Goal: Transaction & Acquisition: Purchase product/service

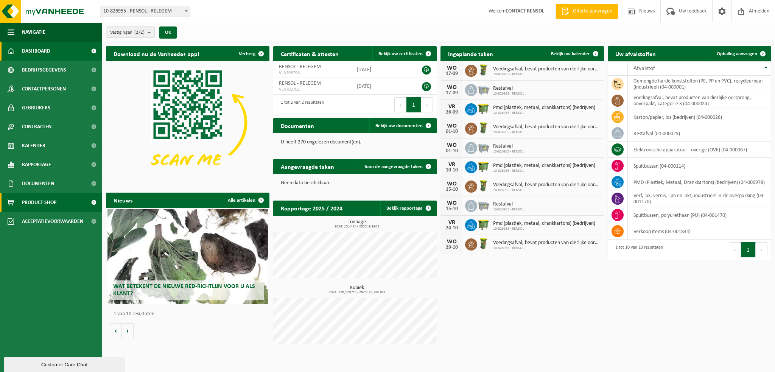
click at [61, 204] on link "Product Shop" at bounding box center [51, 202] width 102 height 19
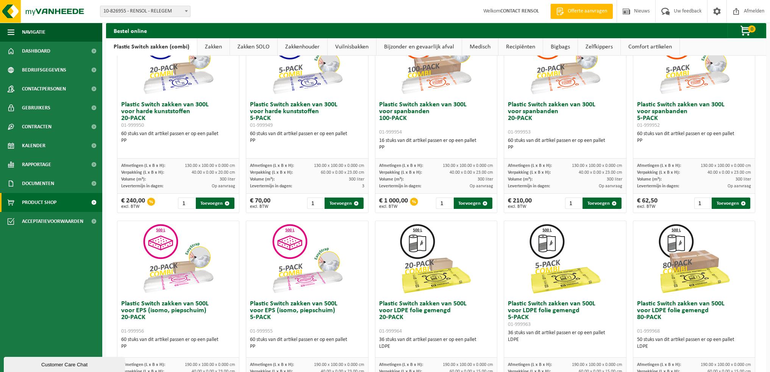
scroll to position [36, 0]
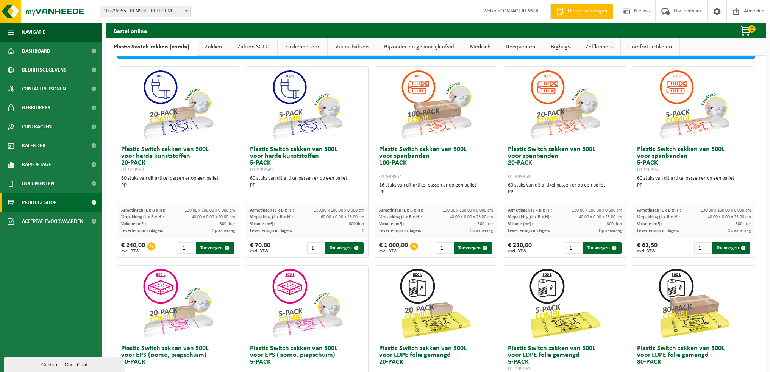
click at [205, 48] on link "Zakken" at bounding box center [213, 46] width 32 height 17
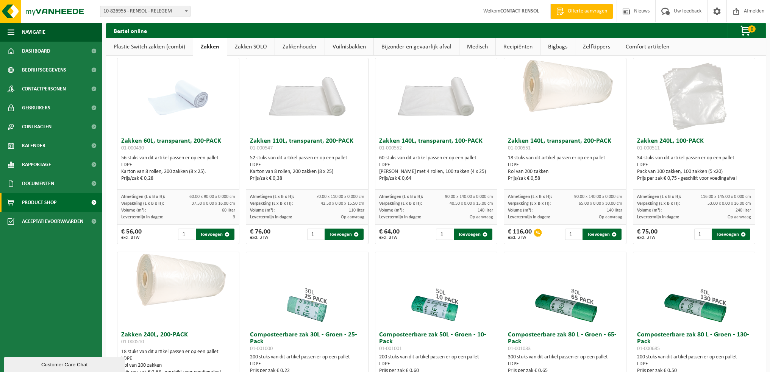
scroll to position [73, 0]
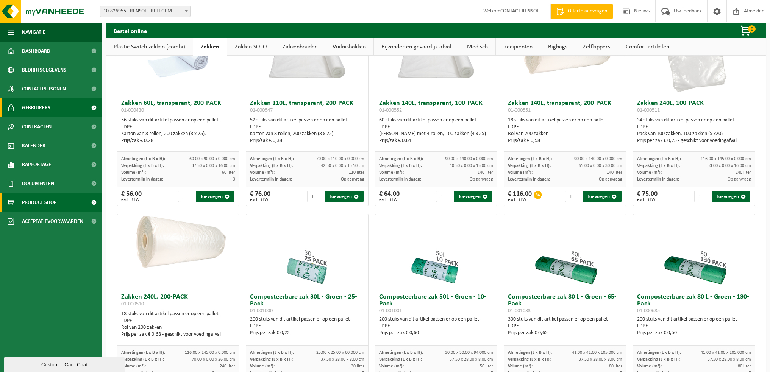
click at [92, 108] on span at bounding box center [93, 107] width 17 height 19
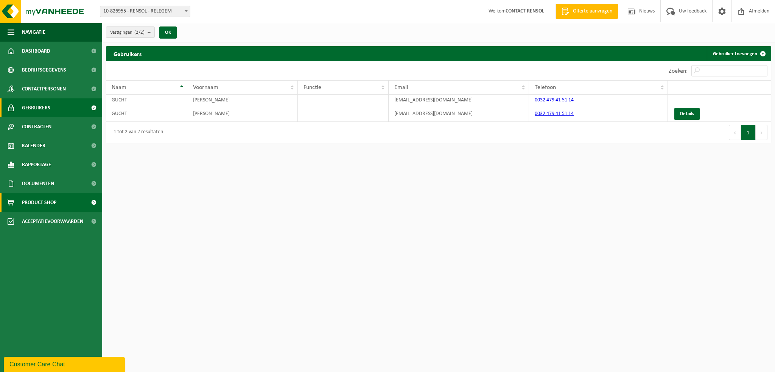
click at [97, 201] on span at bounding box center [93, 202] width 17 height 19
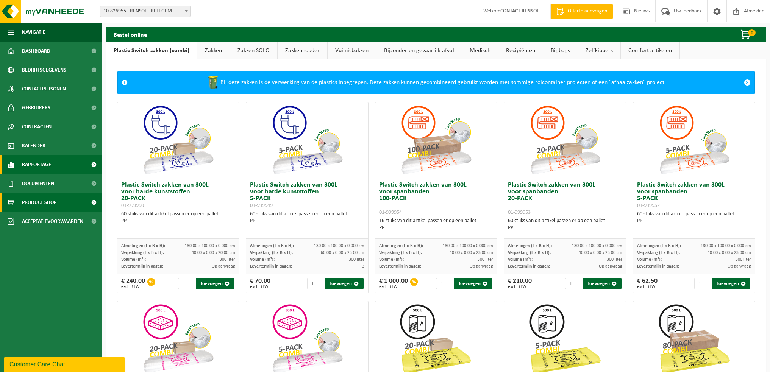
click at [62, 166] on link "Rapportage" at bounding box center [51, 164] width 102 height 19
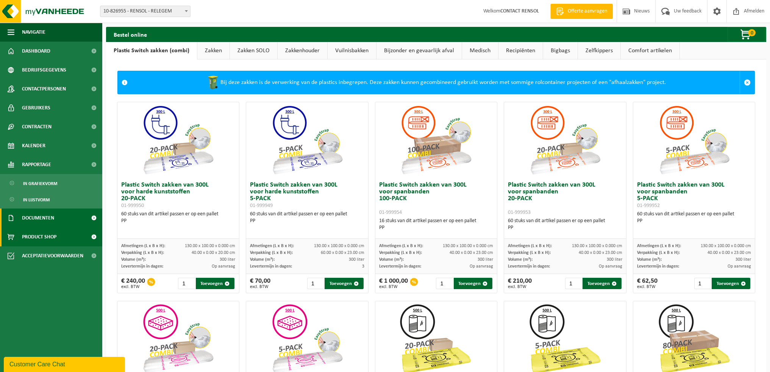
click at [60, 225] on link "Documenten" at bounding box center [51, 218] width 102 height 19
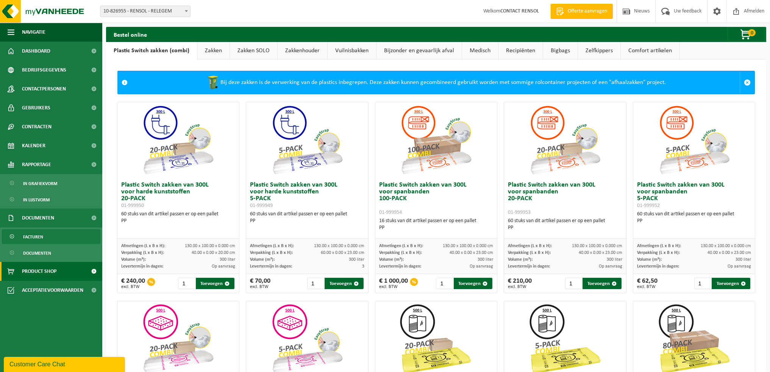
click at [42, 238] on span "Facturen" at bounding box center [33, 237] width 20 height 14
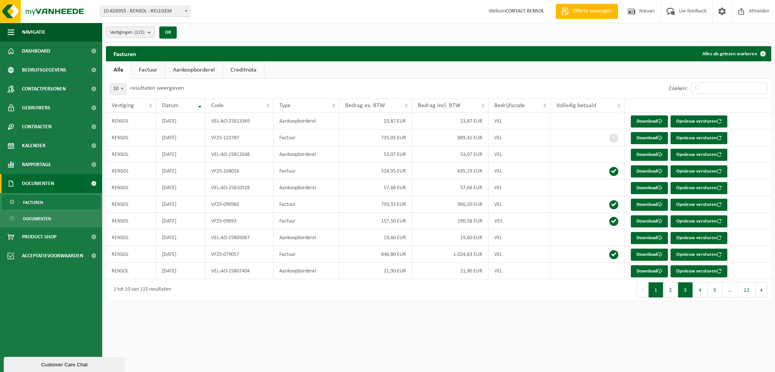
click at [684, 288] on button "3" at bounding box center [685, 289] width 15 height 15
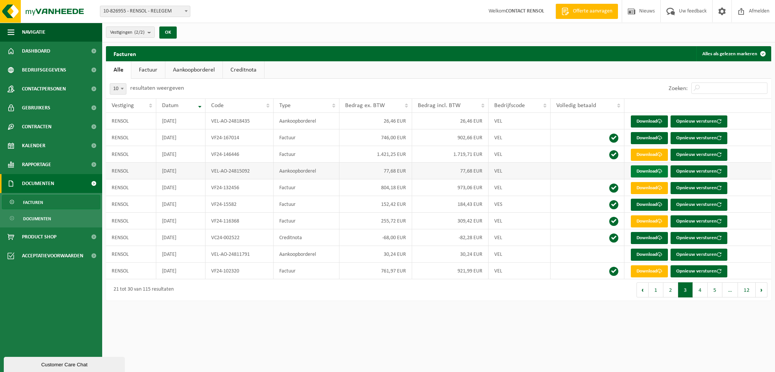
click at [647, 170] on link "Download" at bounding box center [649, 171] width 37 height 12
click at [652, 272] on link "Download" at bounding box center [649, 271] width 37 height 12
click at [647, 122] on link "Download" at bounding box center [649, 121] width 37 height 12
click at [644, 137] on link "Download" at bounding box center [649, 138] width 37 height 12
click at [650, 157] on link "Download" at bounding box center [649, 155] width 37 height 12
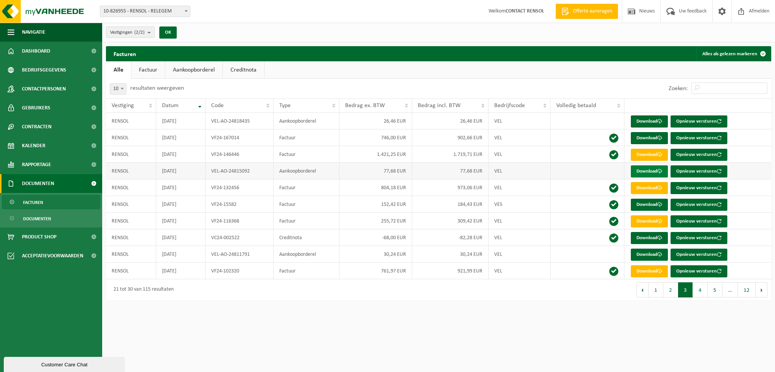
click at [642, 171] on link "Download" at bounding box center [649, 171] width 37 height 12
click at [646, 188] on link "Download" at bounding box center [649, 188] width 37 height 12
click at [651, 224] on link "Download" at bounding box center [649, 221] width 37 height 12
click at [648, 207] on link "Download" at bounding box center [649, 205] width 37 height 12
click at [669, 288] on button "2" at bounding box center [671, 289] width 15 height 15
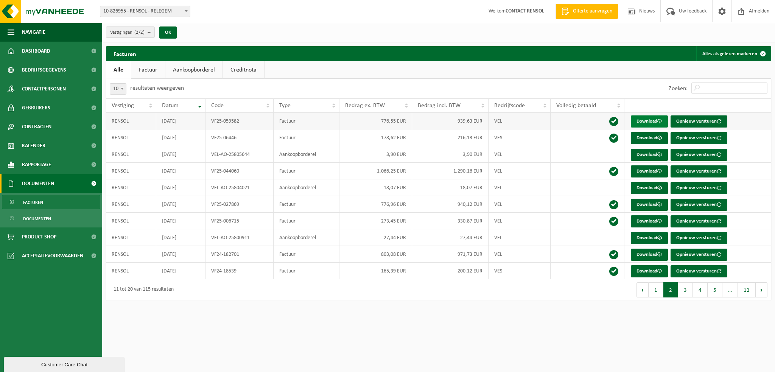
click at [640, 121] on link "Download" at bounding box center [649, 121] width 37 height 12
click at [759, 127] on td "Download Opnieuw versturen" at bounding box center [698, 121] width 147 height 17
click at [646, 136] on link "Download" at bounding box center [649, 138] width 37 height 12
click at [48, 234] on span "Product Shop" at bounding box center [39, 236] width 34 height 19
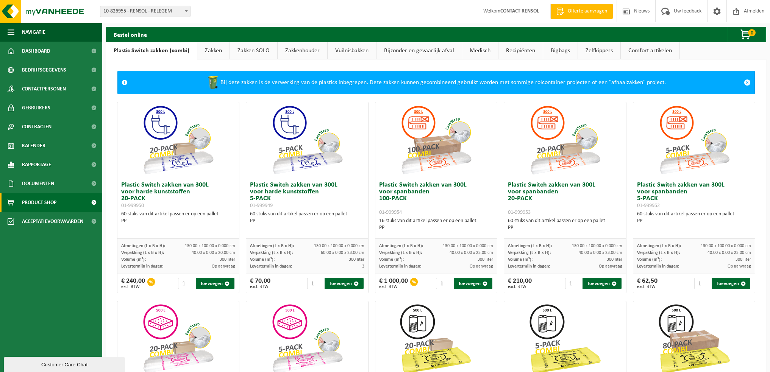
click at [211, 57] on link "Zakken" at bounding box center [213, 50] width 32 height 17
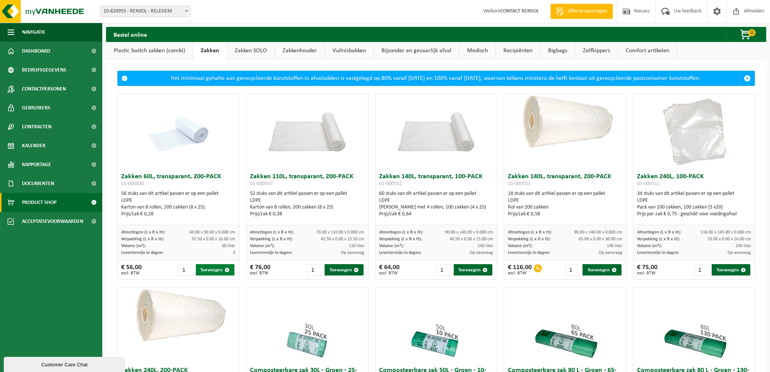
click at [205, 270] on button "Toevoegen" at bounding box center [215, 269] width 39 height 11
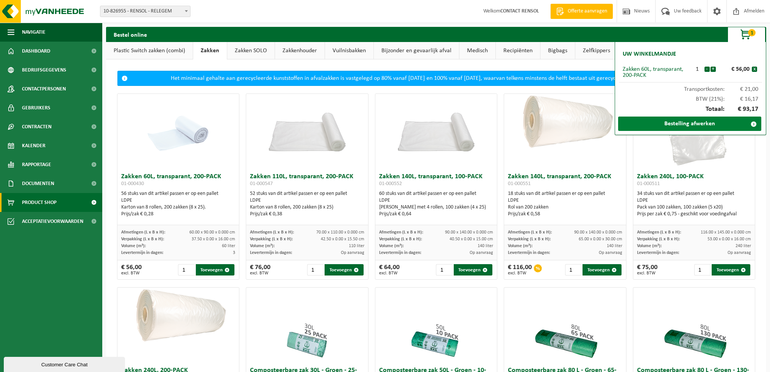
click at [682, 128] on link "Bestelling afwerken" at bounding box center [689, 124] width 143 height 14
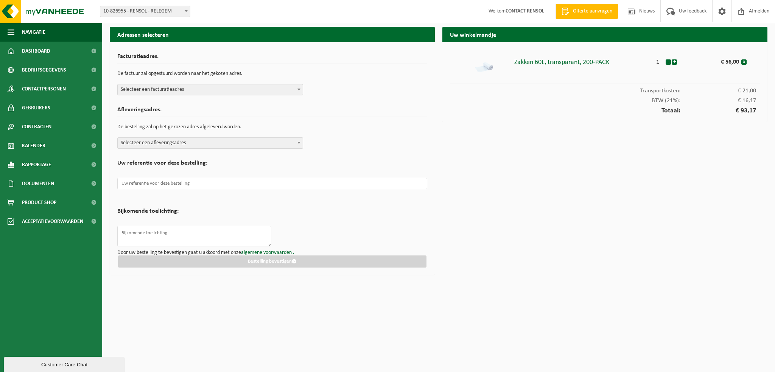
click at [227, 86] on span "Selecteer een facturatieadres" at bounding box center [210, 89] width 185 height 11
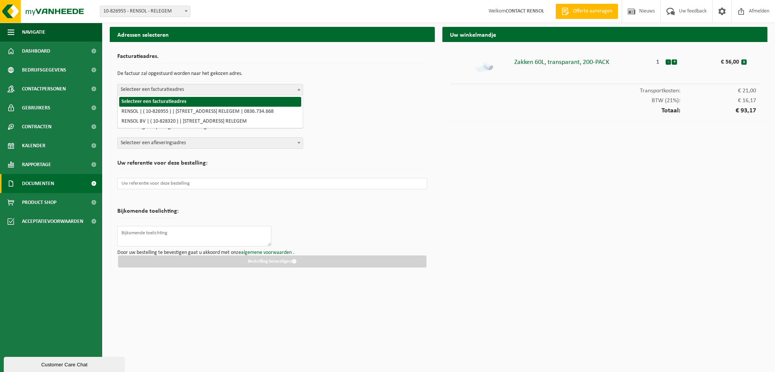
click at [54, 183] on span "Documenten" at bounding box center [38, 183] width 32 height 19
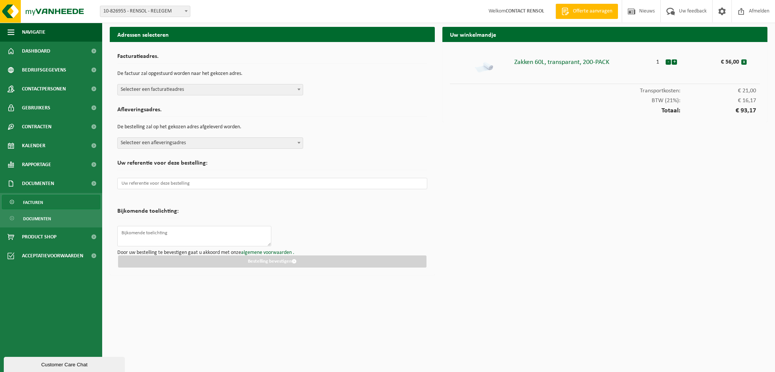
click at [42, 202] on span "Facturen" at bounding box center [33, 202] width 20 height 14
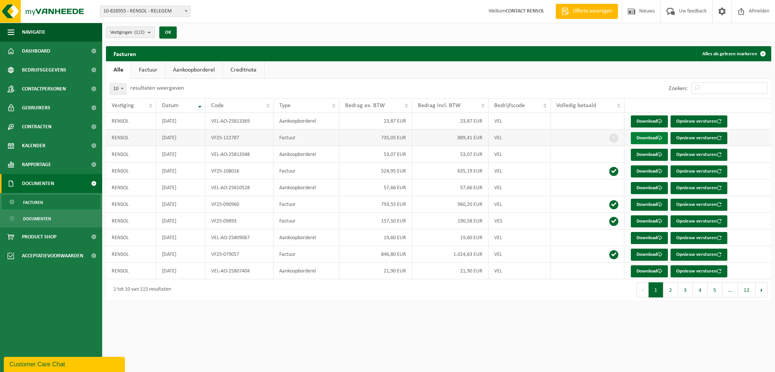
click at [650, 136] on link "Download" at bounding box center [649, 138] width 37 height 12
click at [571, 25] on div "Vestigingen (2/2) Alles selecteren Alles deselecteren RENSOL - RELEGEM RENSOL B…" at bounding box center [438, 33] width 673 height 20
click at [35, 235] on span "Product Shop" at bounding box center [39, 236] width 34 height 19
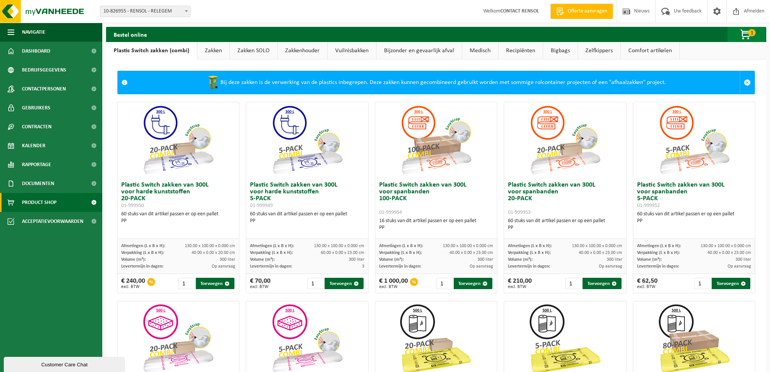
click at [735, 37] on span "button" at bounding box center [746, 34] width 38 height 15
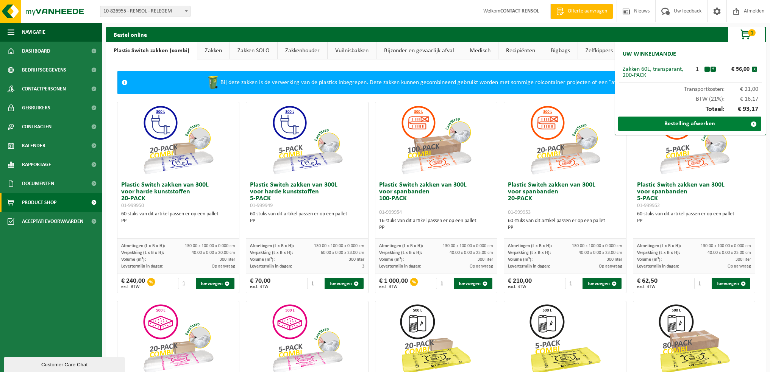
click at [711, 127] on link "Bestelling afwerken" at bounding box center [689, 124] width 143 height 14
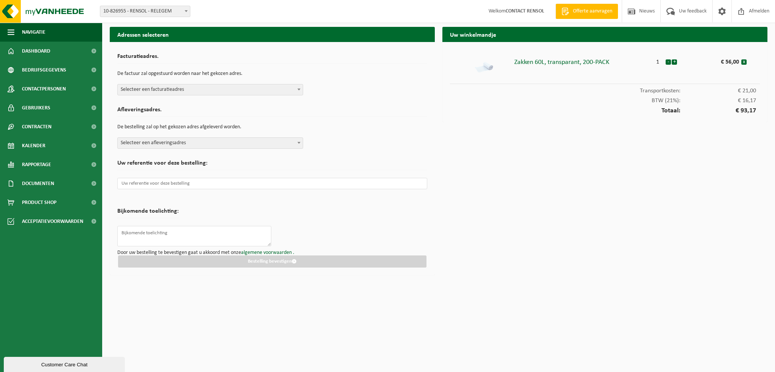
click at [198, 89] on span "Selecteer een facturatieadres" at bounding box center [210, 89] width 185 height 11
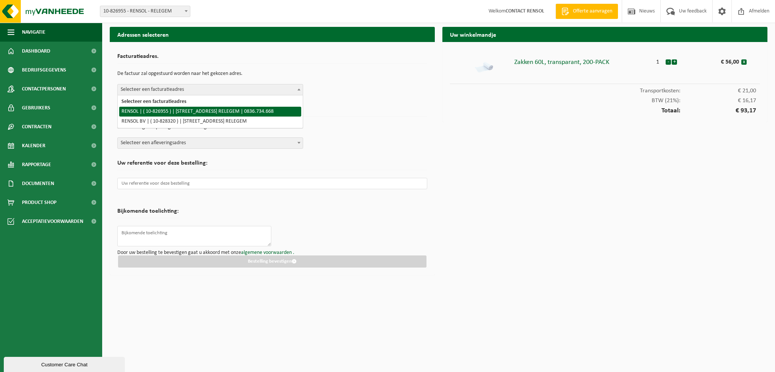
select select "87748"
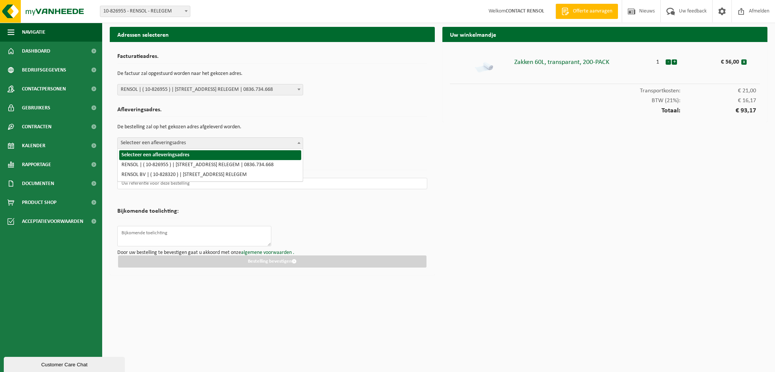
click at [180, 143] on span "Selecteer een afleveringsadres" at bounding box center [210, 143] width 185 height 11
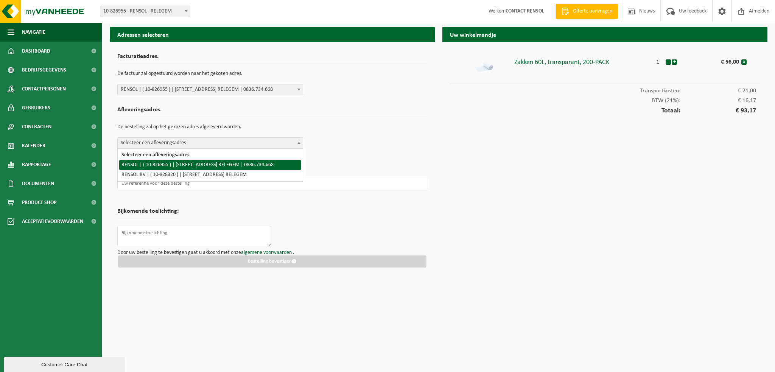
select select "87748"
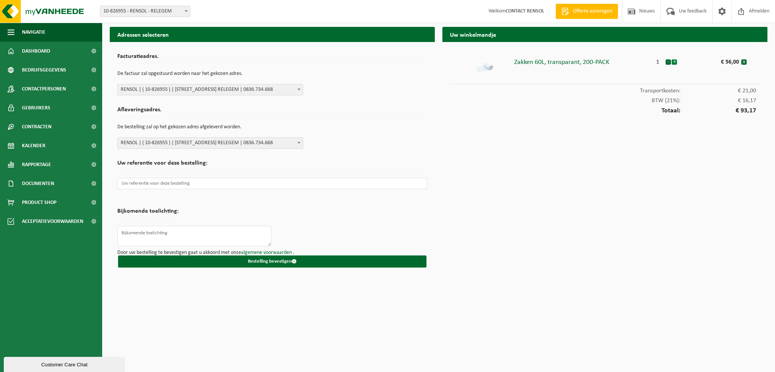
click at [676, 62] on button "+" at bounding box center [674, 61] width 5 height 5
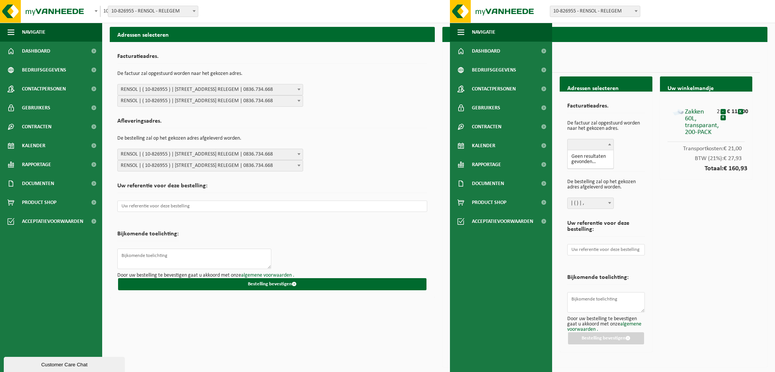
click at [592, 142] on span at bounding box center [590, 144] width 47 height 11
click at [344, 134] on p "De bestelling zal op het gekozen adres afgeleverd worden." at bounding box center [272, 138] width 310 height 13
click at [38, 200] on span "Product Shop" at bounding box center [39, 202] width 34 height 19
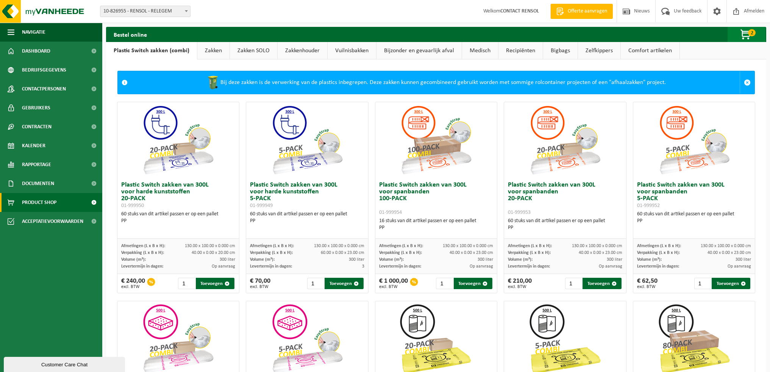
click at [746, 36] on span "button" at bounding box center [746, 34] width 38 height 15
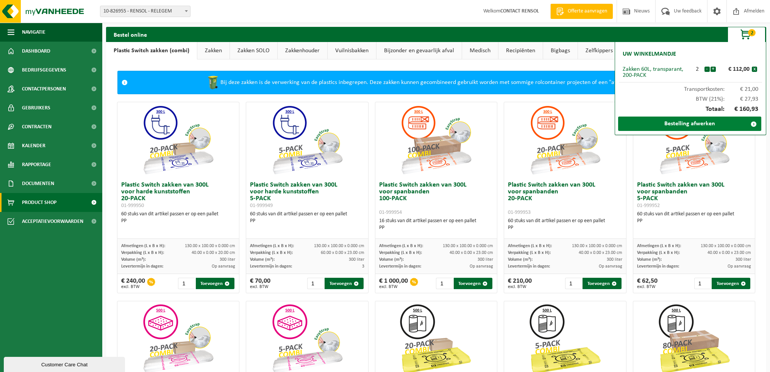
click at [685, 125] on link "Bestelling afwerken" at bounding box center [689, 124] width 143 height 14
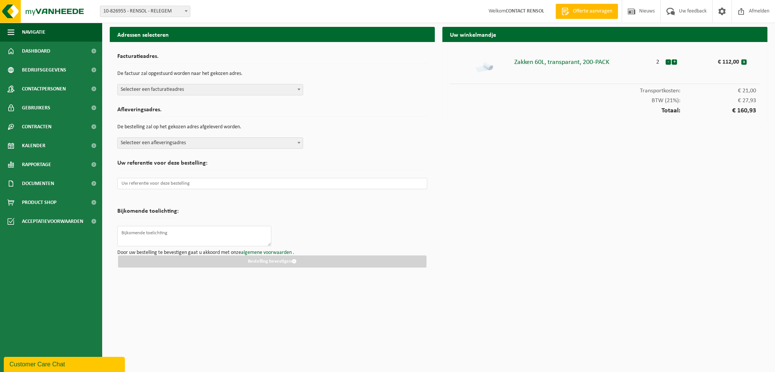
click at [159, 86] on span "Selecteer een facturatieadres" at bounding box center [210, 89] width 185 height 11
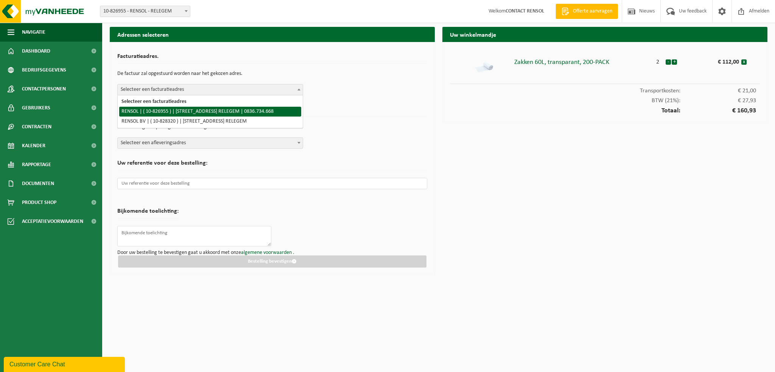
select select "87748"
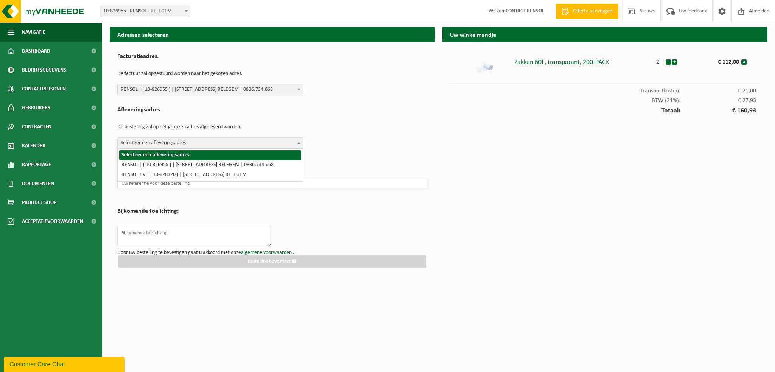
click at [166, 146] on span "Selecteer een afleveringsadres" at bounding box center [210, 143] width 185 height 11
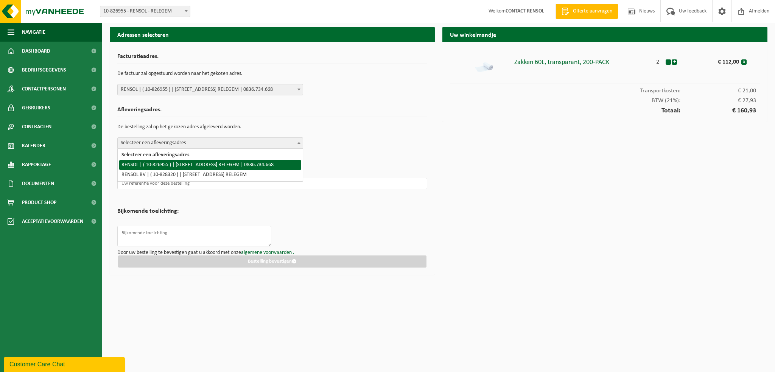
select select "87748"
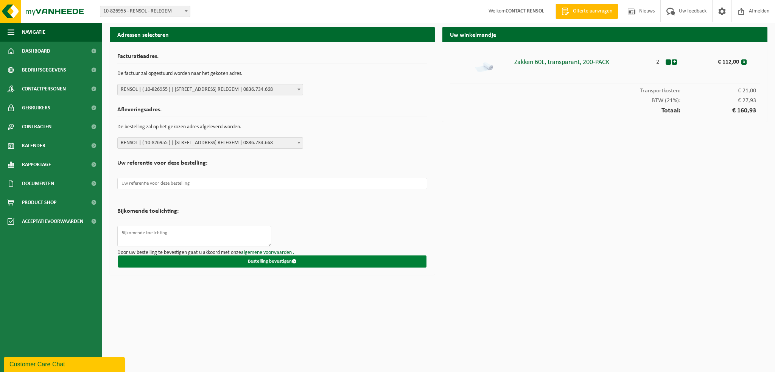
click at [252, 260] on button "Bestelling bevestigen" at bounding box center [272, 262] width 309 height 12
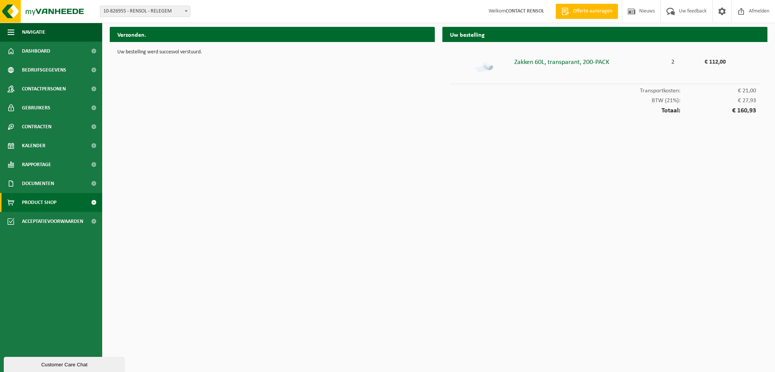
click at [95, 203] on span at bounding box center [93, 202] width 17 height 19
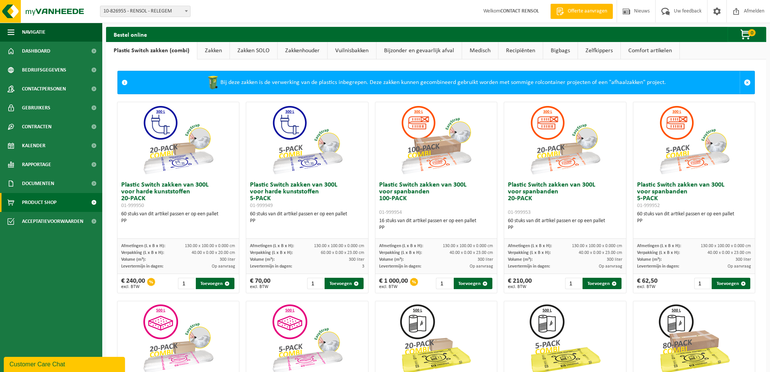
click at [79, 203] on link "Product Shop" at bounding box center [51, 202] width 102 height 19
click at [48, 203] on span "Product Shop" at bounding box center [39, 202] width 34 height 19
click at [95, 201] on span at bounding box center [93, 202] width 17 height 19
drag, startPoint x: 0, startPoint y: 0, endPoint x: 93, endPoint y: 203, distance: 223.7
click at [93, 203] on span at bounding box center [93, 202] width 17 height 19
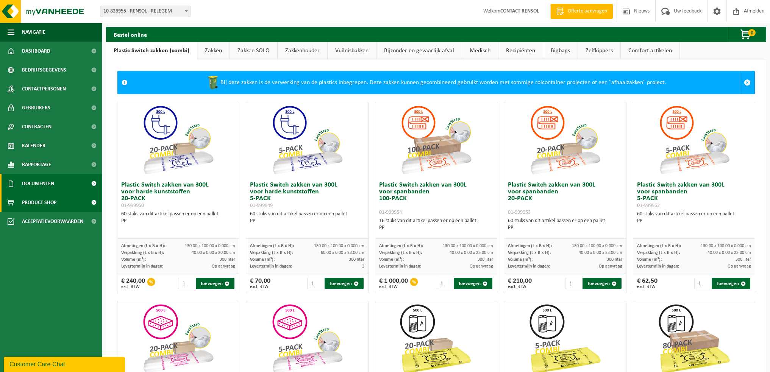
click at [92, 182] on span at bounding box center [93, 183] width 17 height 19
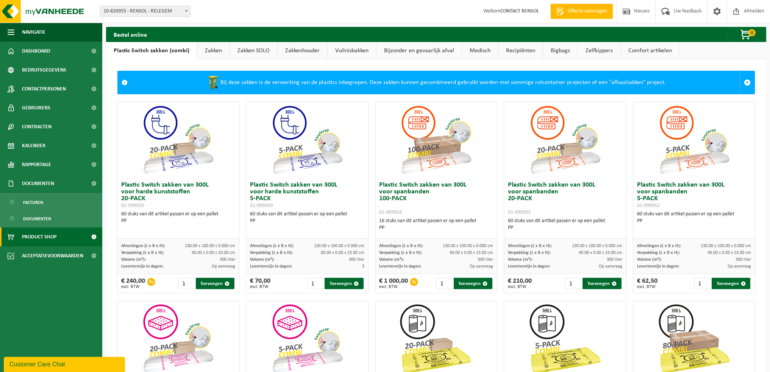
click at [640, 55] on link "Comfort artikelen" at bounding box center [649, 50] width 59 height 17
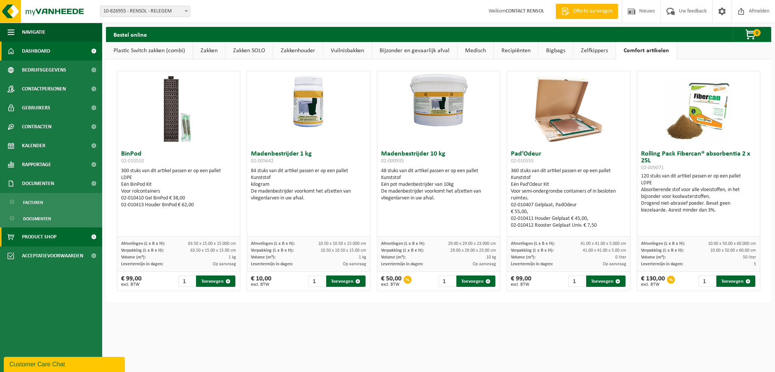
click at [36, 54] on span "Dashboard" at bounding box center [36, 51] width 28 height 19
